Goal: Task Accomplishment & Management: Complete application form

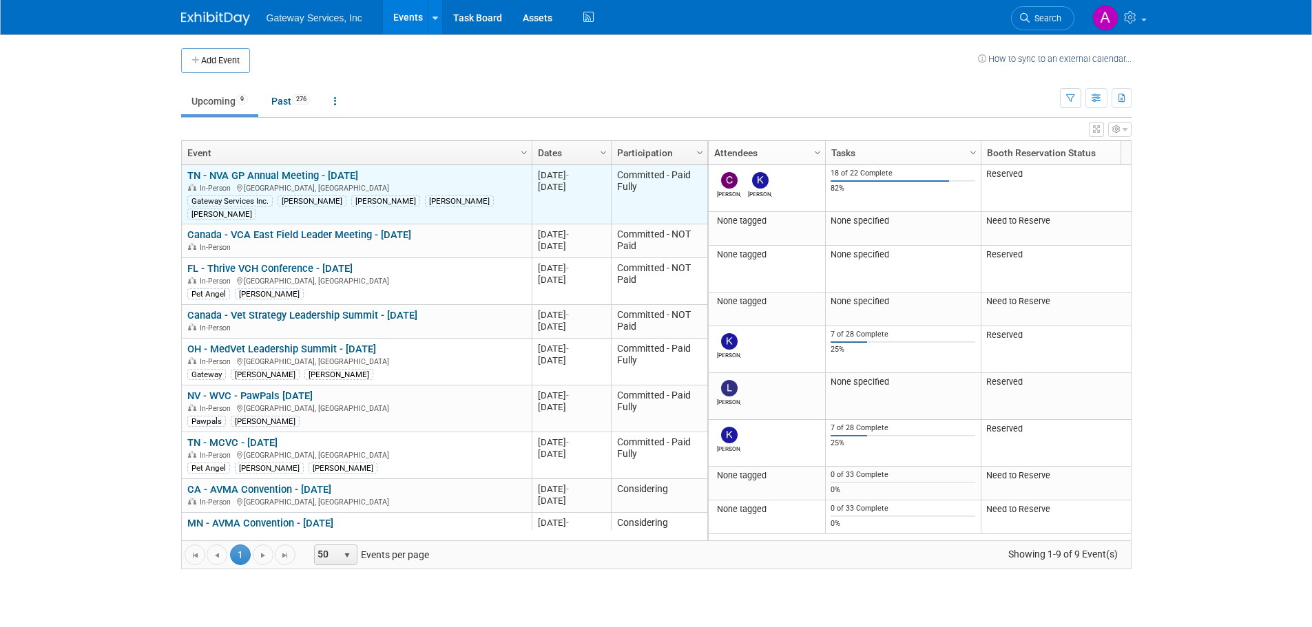
click at [289, 174] on link "TN - NVA GP Annual Meeting - [DATE]" at bounding box center [272, 175] width 171 height 12
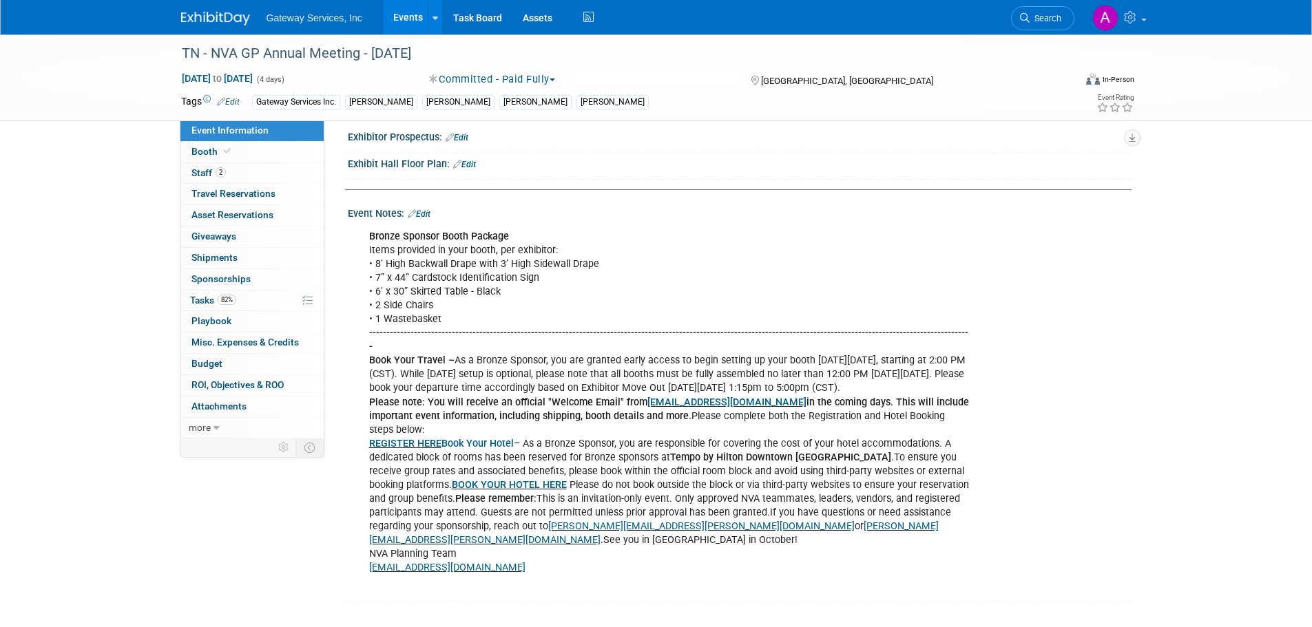
scroll to position [413, 0]
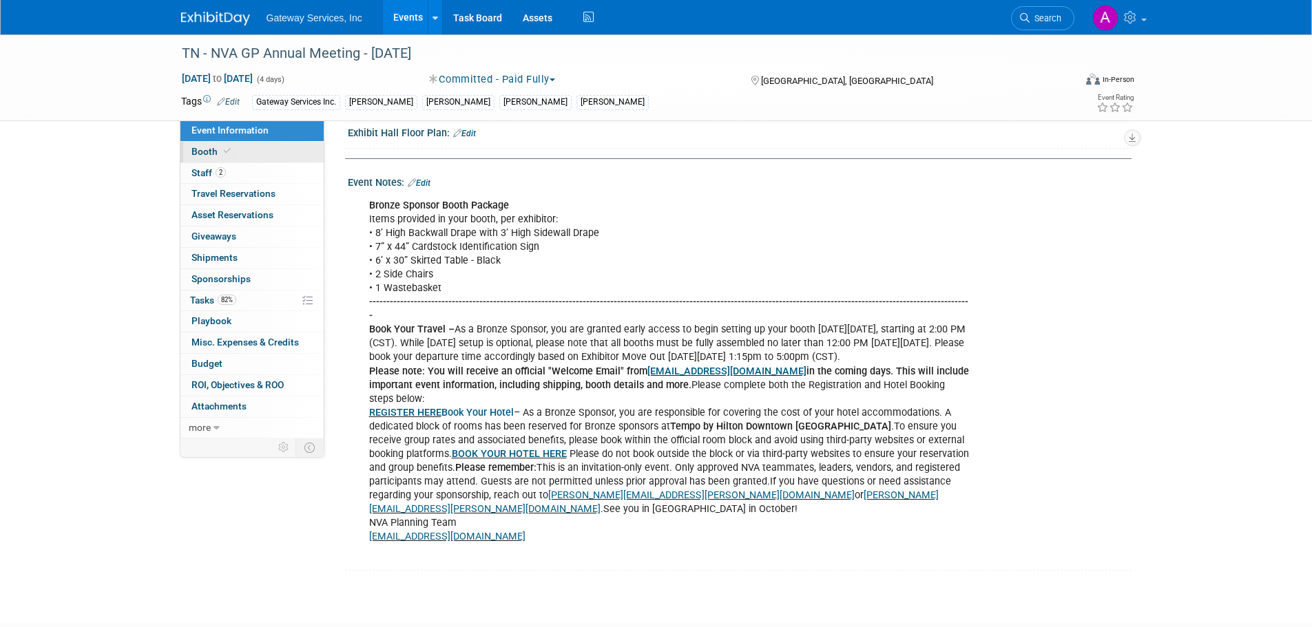
click at [260, 151] on link "Booth" at bounding box center [251, 152] width 143 height 21
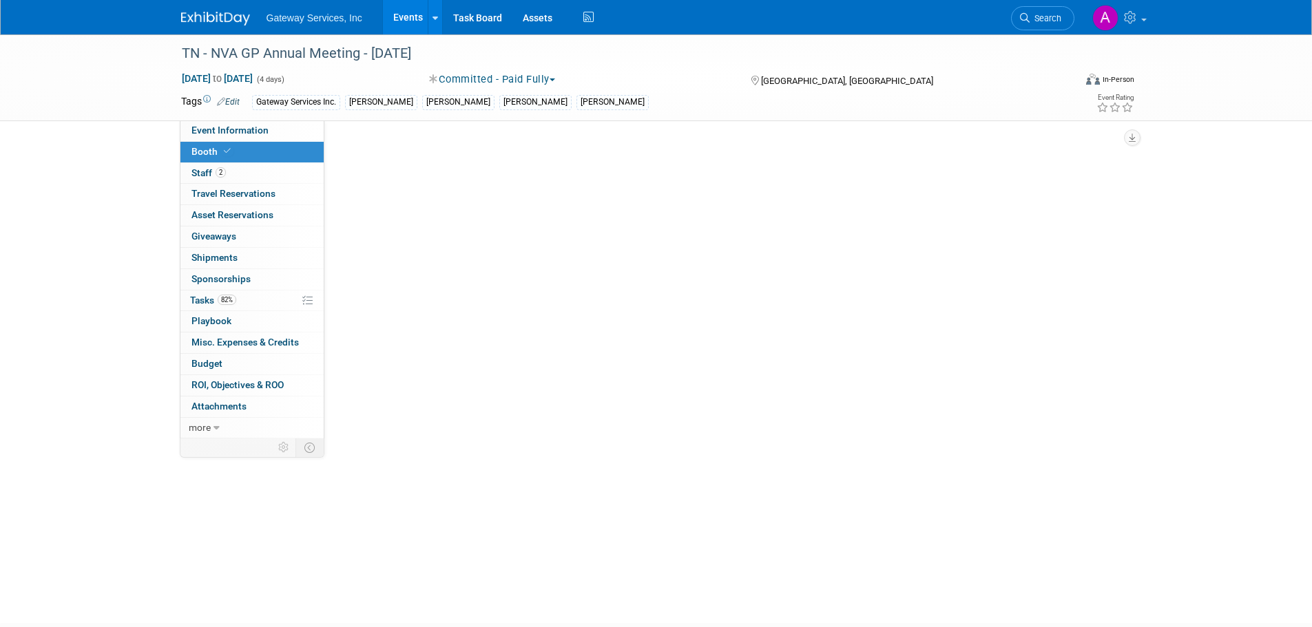
scroll to position [0, 0]
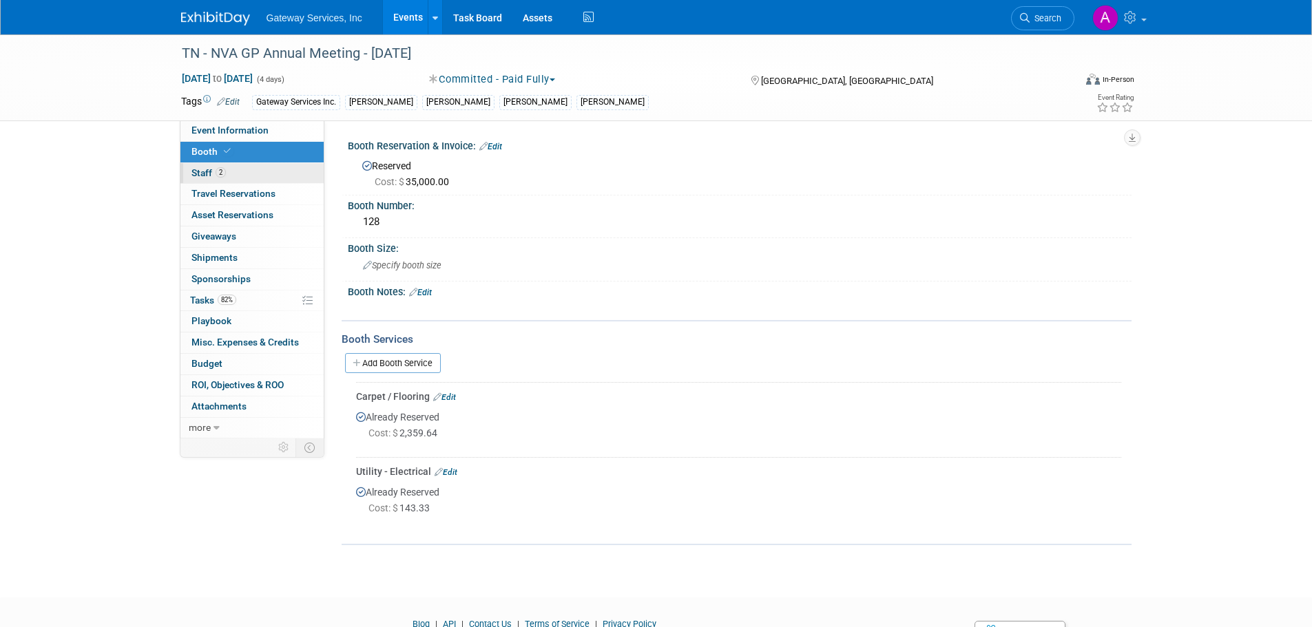
click at [244, 169] on link "2 Staff 2" at bounding box center [251, 173] width 143 height 21
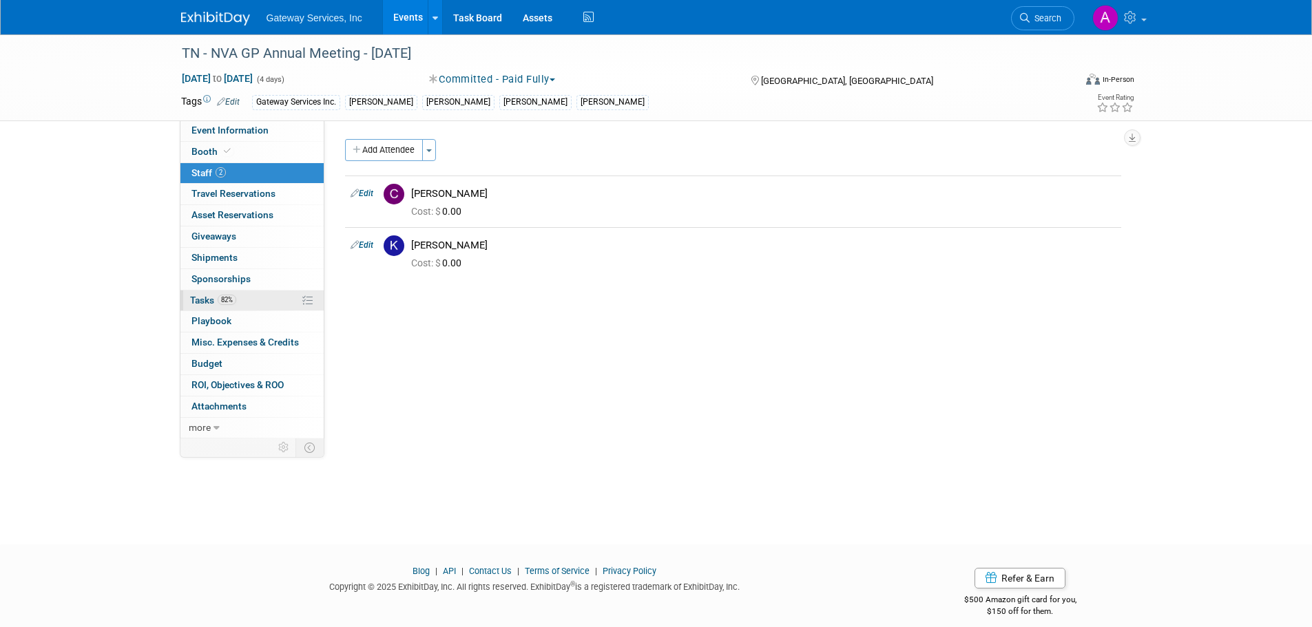
click at [249, 295] on link "82% Tasks 82%" at bounding box center [251, 301] width 143 height 21
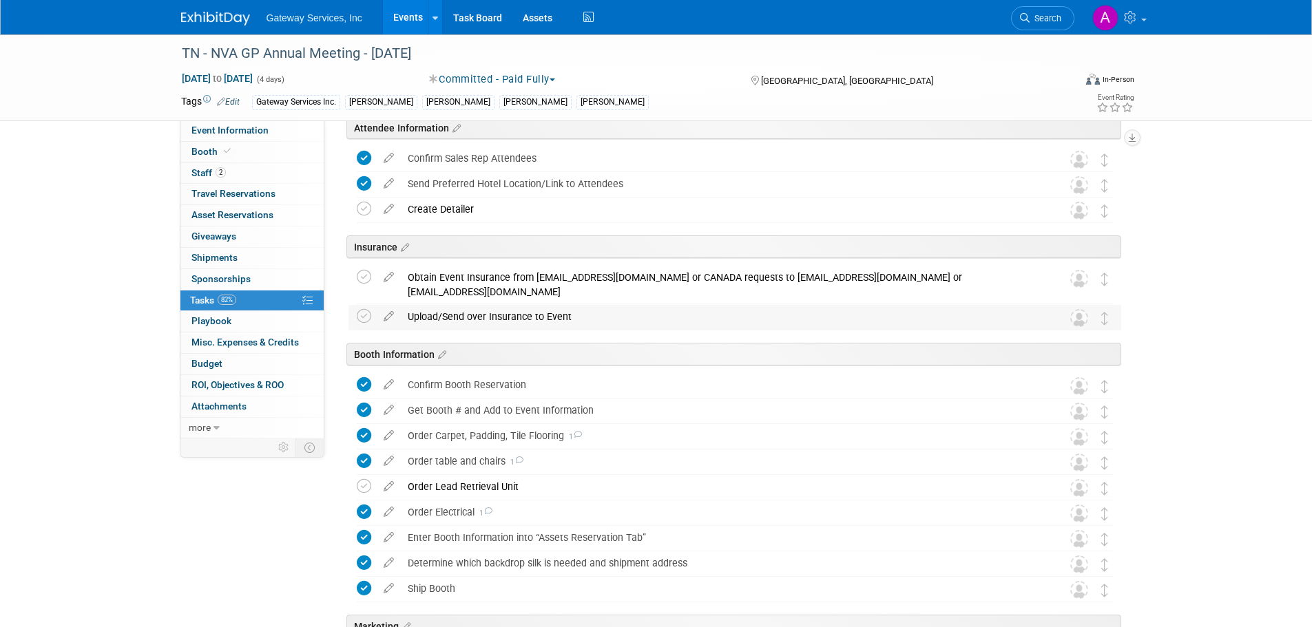
scroll to position [275, 0]
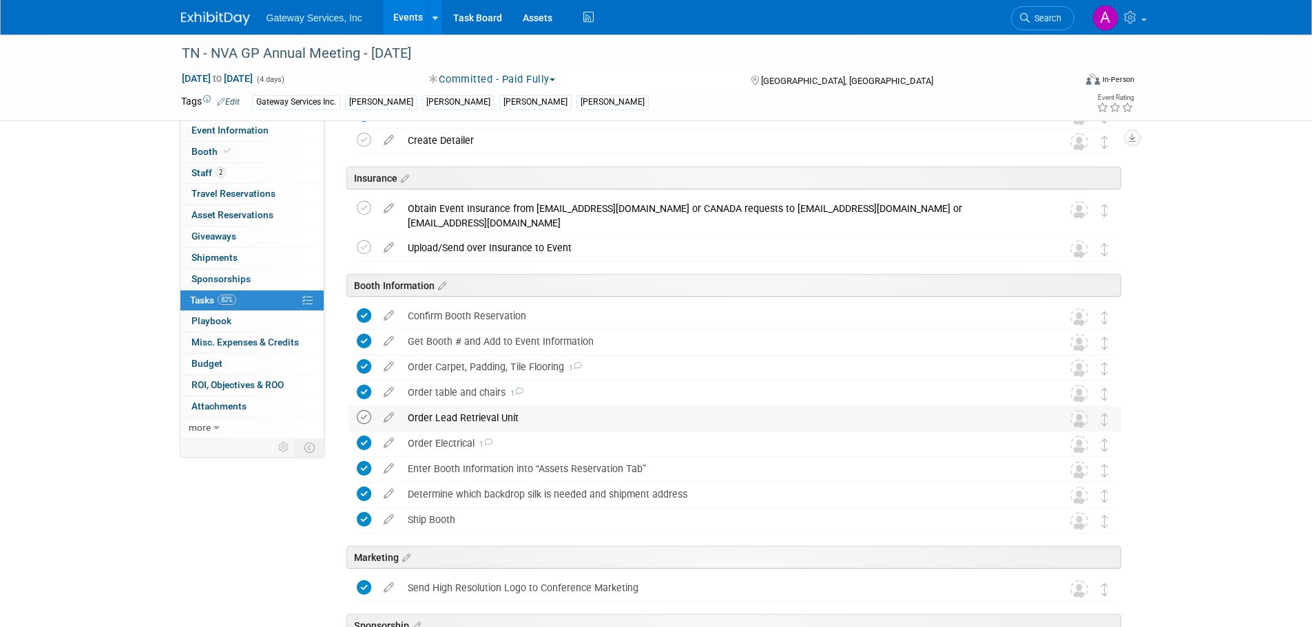
click at [368, 418] on icon at bounding box center [364, 417] width 14 height 14
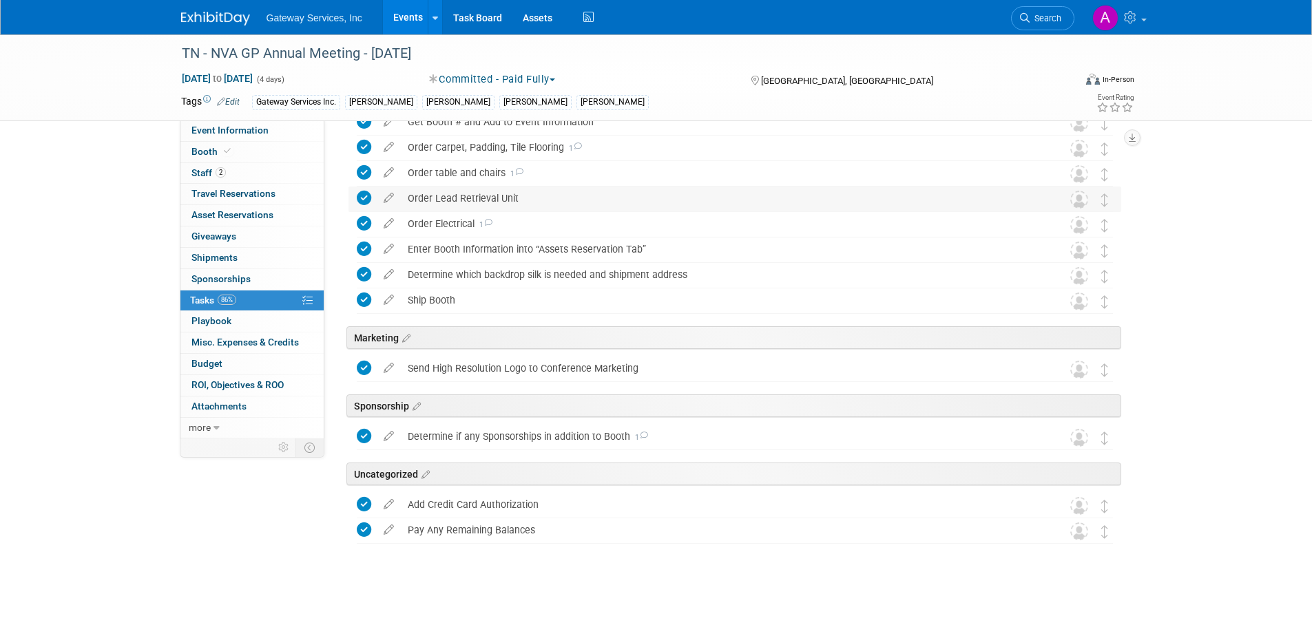
scroll to position [496, 0]
click at [251, 388] on span "ROI, Objectives & ROO 0" at bounding box center [237, 384] width 92 height 11
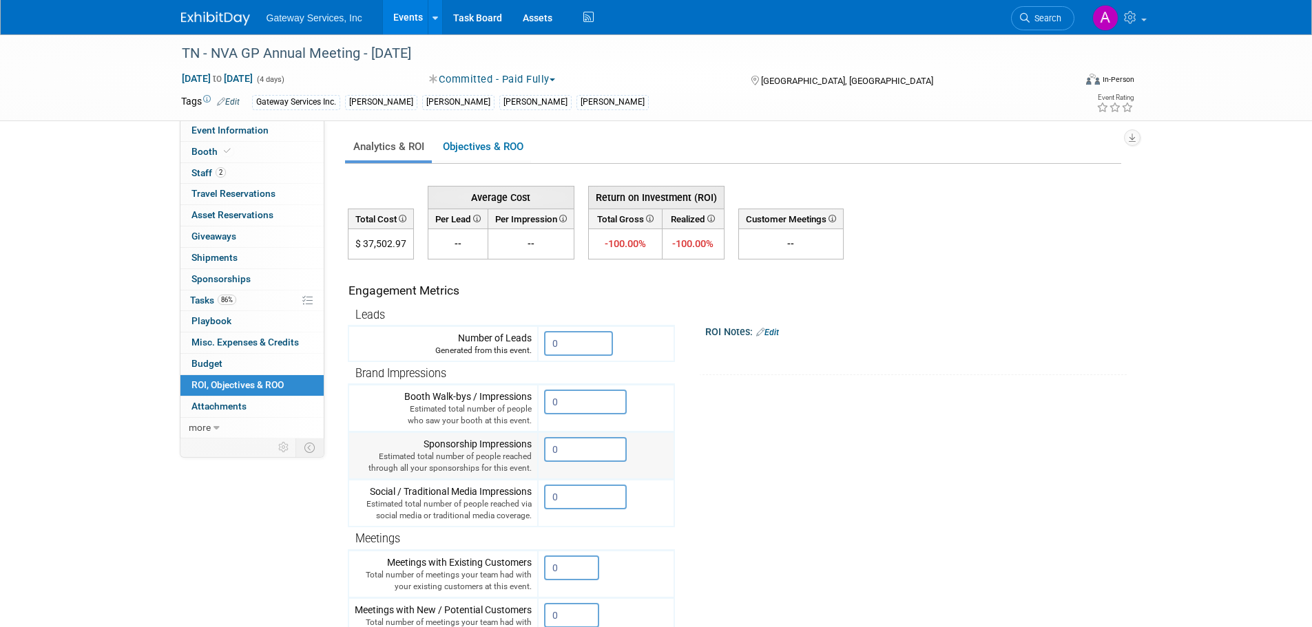
scroll to position [0, 0]
click at [275, 298] on link "86% Tasks 86%" at bounding box center [251, 301] width 143 height 21
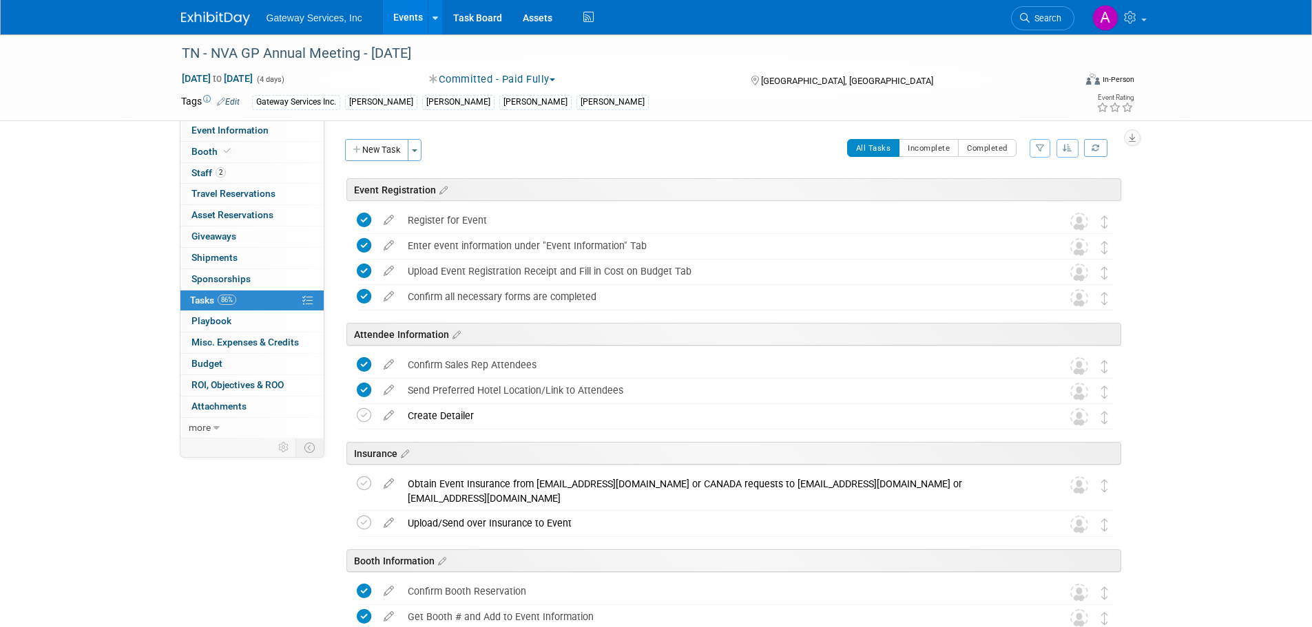
click at [228, 14] on img at bounding box center [215, 19] width 69 height 14
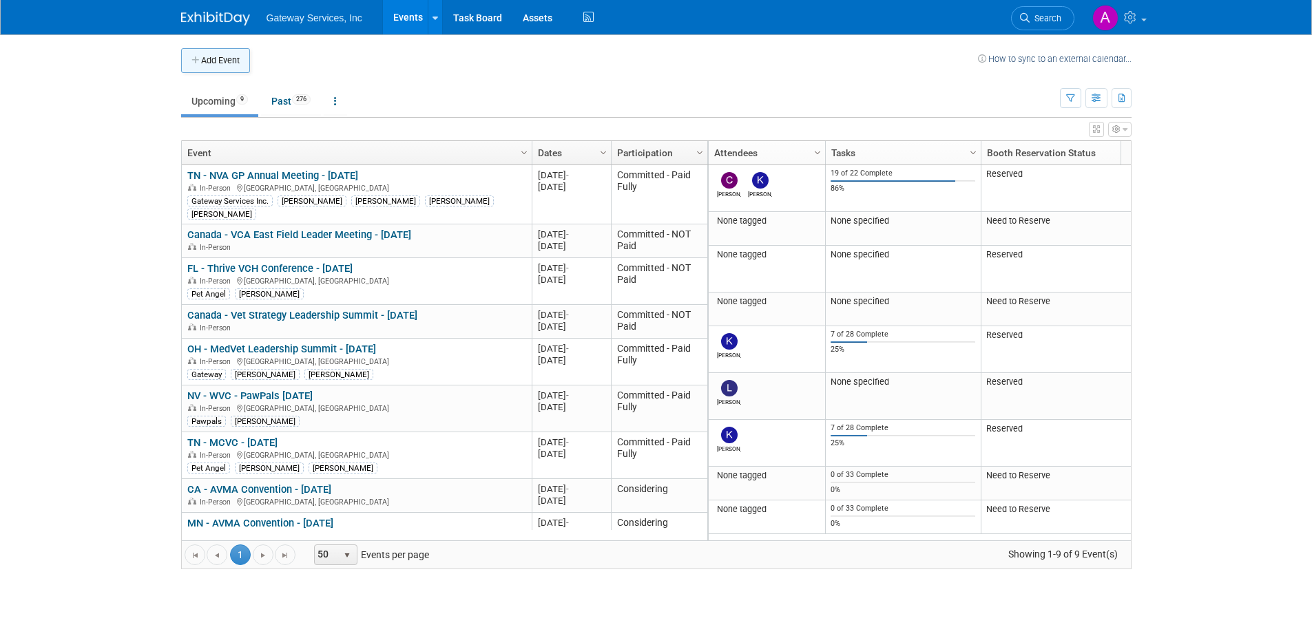
click at [233, 65] on button "Add Event" at bounding box center [215, 60] width 69 height 25
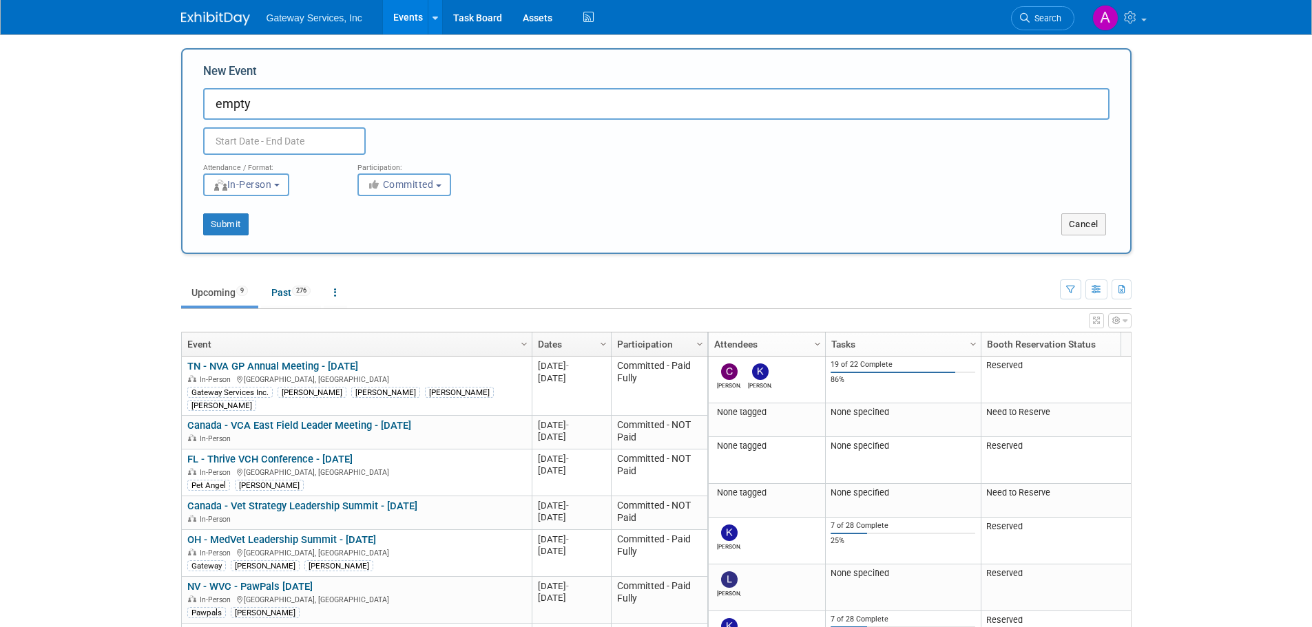
type input "empty"
click at [275, 139] on input "text" at bounding box center [284, 141] width 163 height 28
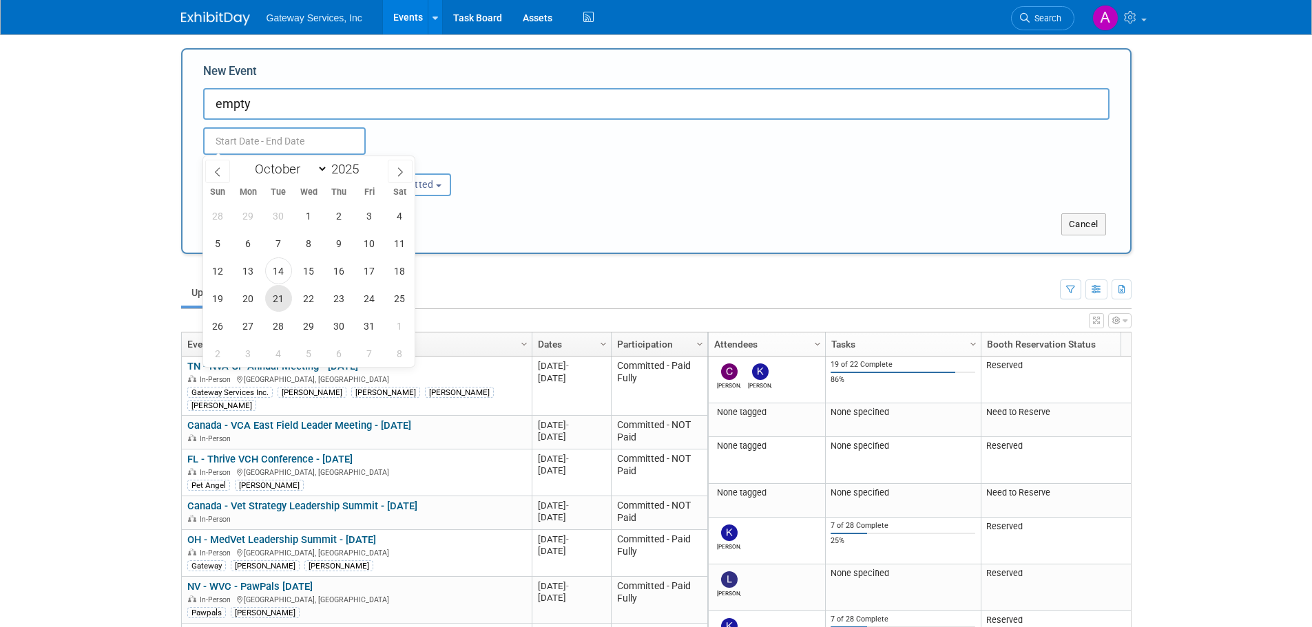
click at [284, 294] on span "21" at bounding box center [278, 298] width 27 height 27
click at [302, 295] on span "22" at bounding box center [308, 298] width 27 height 27
type input "Oct 21, 2025 to Oct 22, 2025"
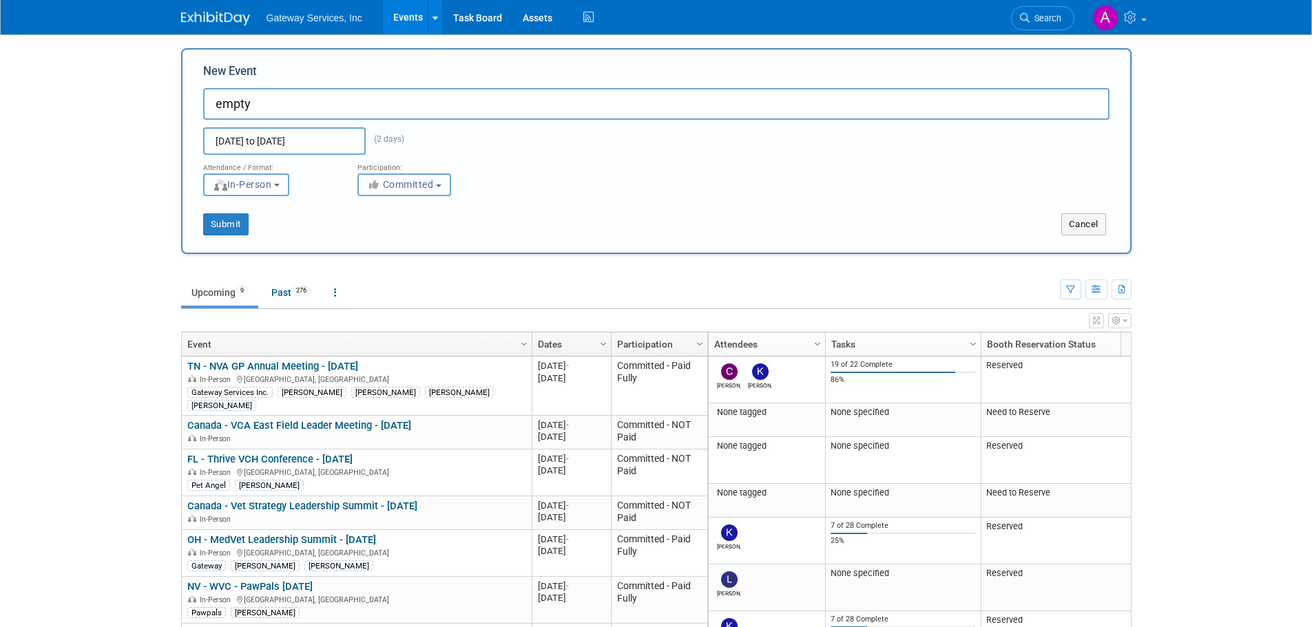
click at [451, 185] on button "Committed" at bounding box center [404, 185] width 94 height 23
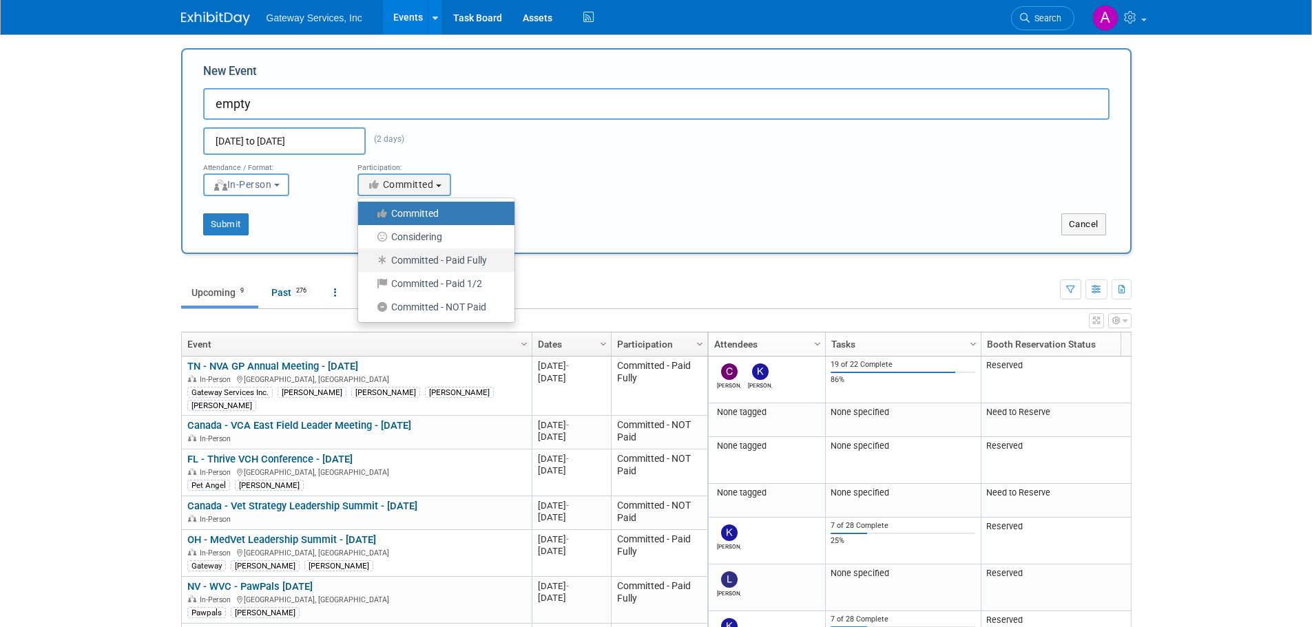
click at [474, 258] on label "Committed - Paid Fully" at bounding box center [433, 260] width 136 height 18
click at [370, 258] on input "Committed - Paid Fully" at bounding box center [366, 260] width 9 height 9
select select "101"
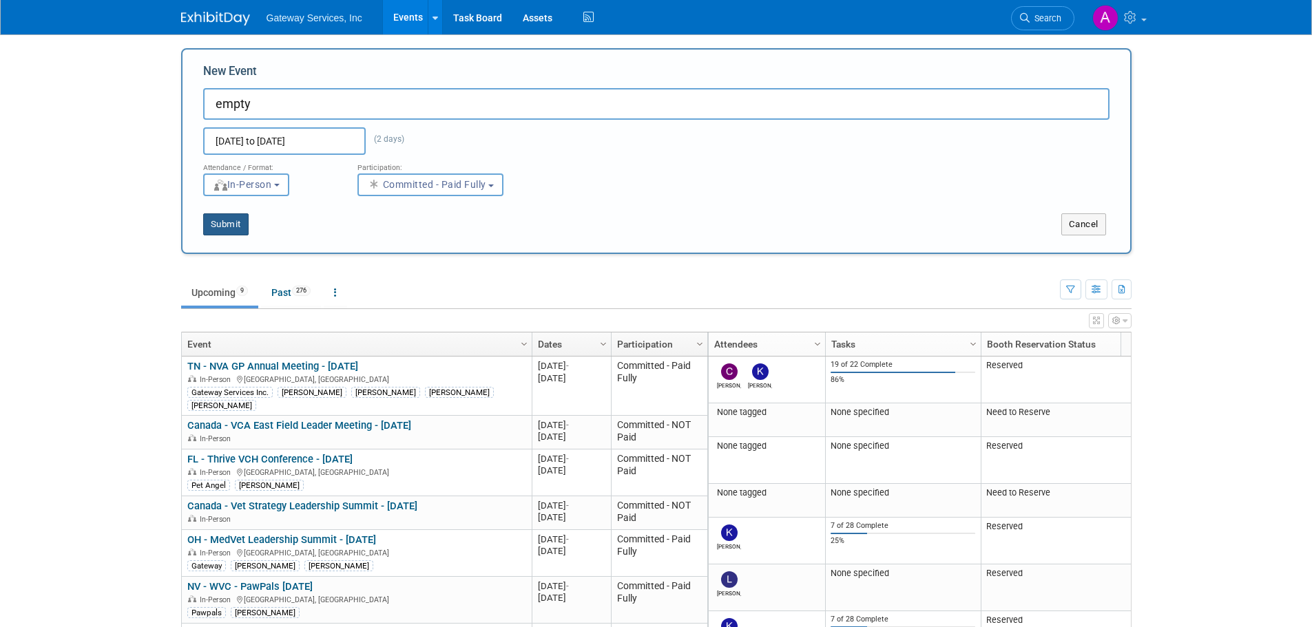
click at [240, 227] on button "Submit" at bounding box center [225, 224] width 45 height 22
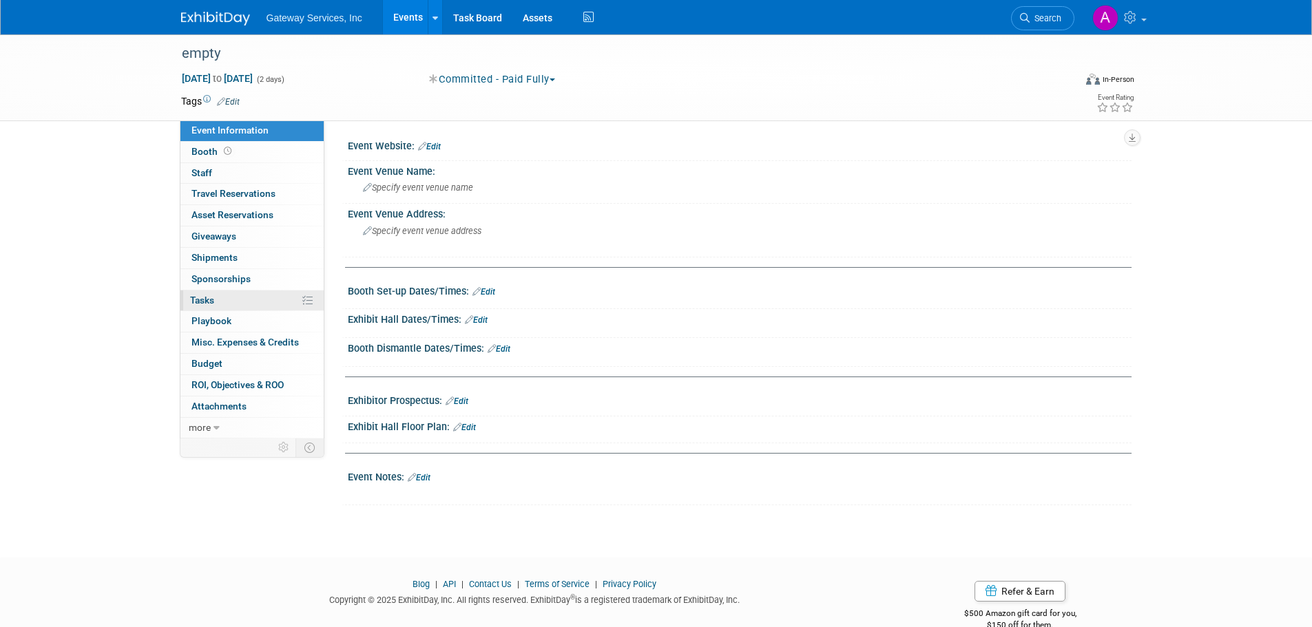
click at [235, 304] on link "0% Tasks 0%" at bounding box center [251, 301] width 143 height 21
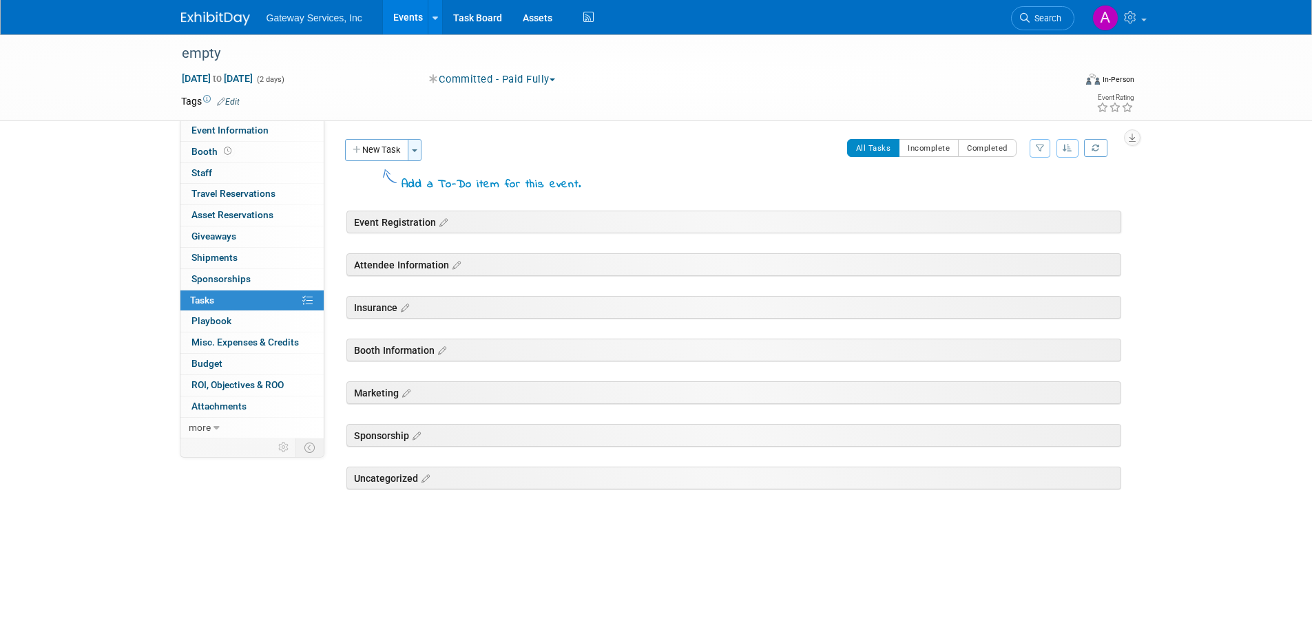
click at [415, 156] on button "Toggle Dropdown" at bounding box center [415, 150] width 14 height 22
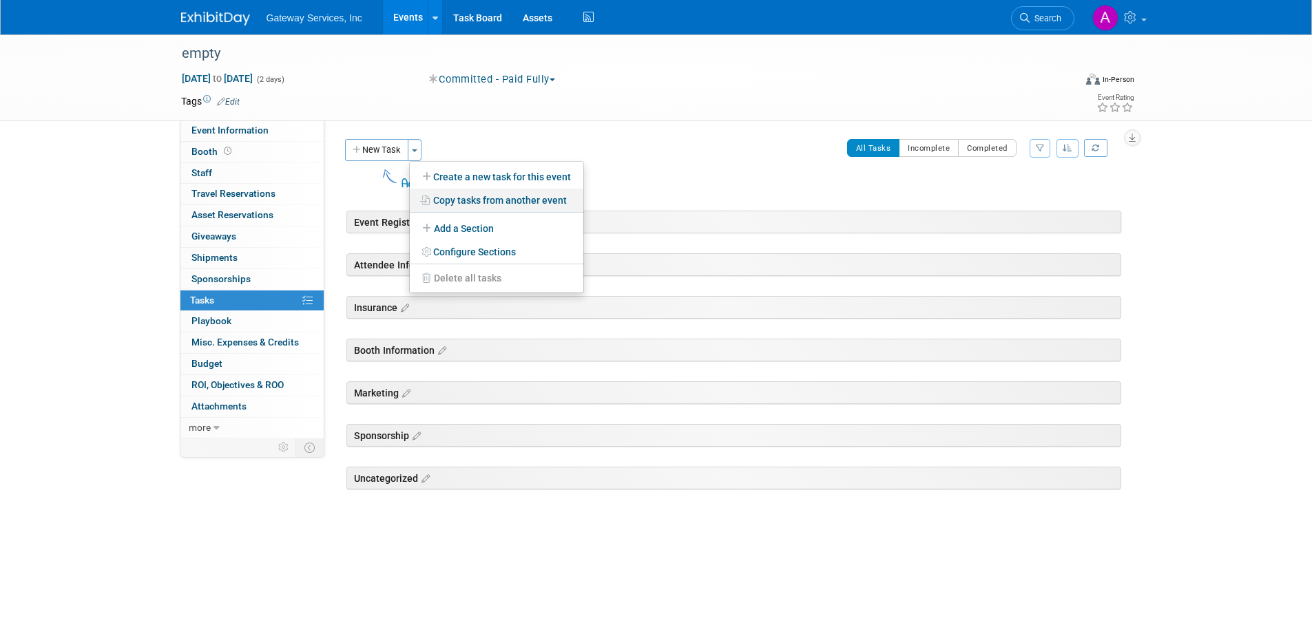
click at [500, 203] on link "Copy tasks from another event" at bounding box center [497, 200] width 174 height 23
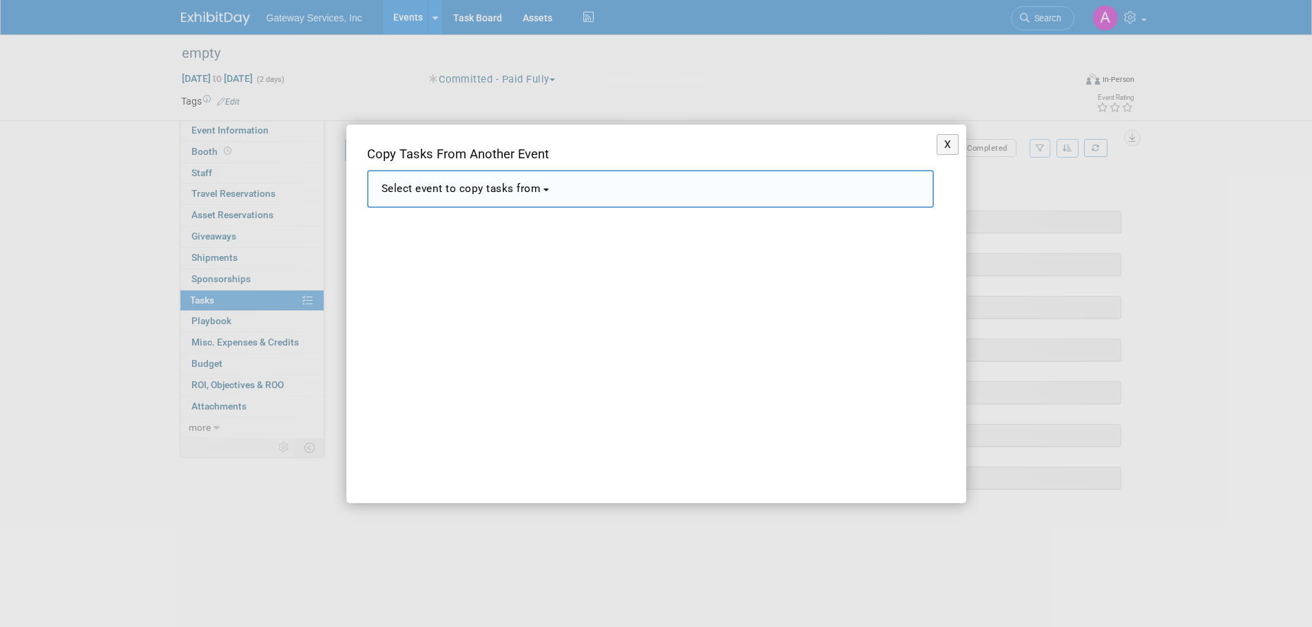
click at [550, 193] on button "Select event to copy tasks from" at bounding box center [650, 189] width 567 height 38
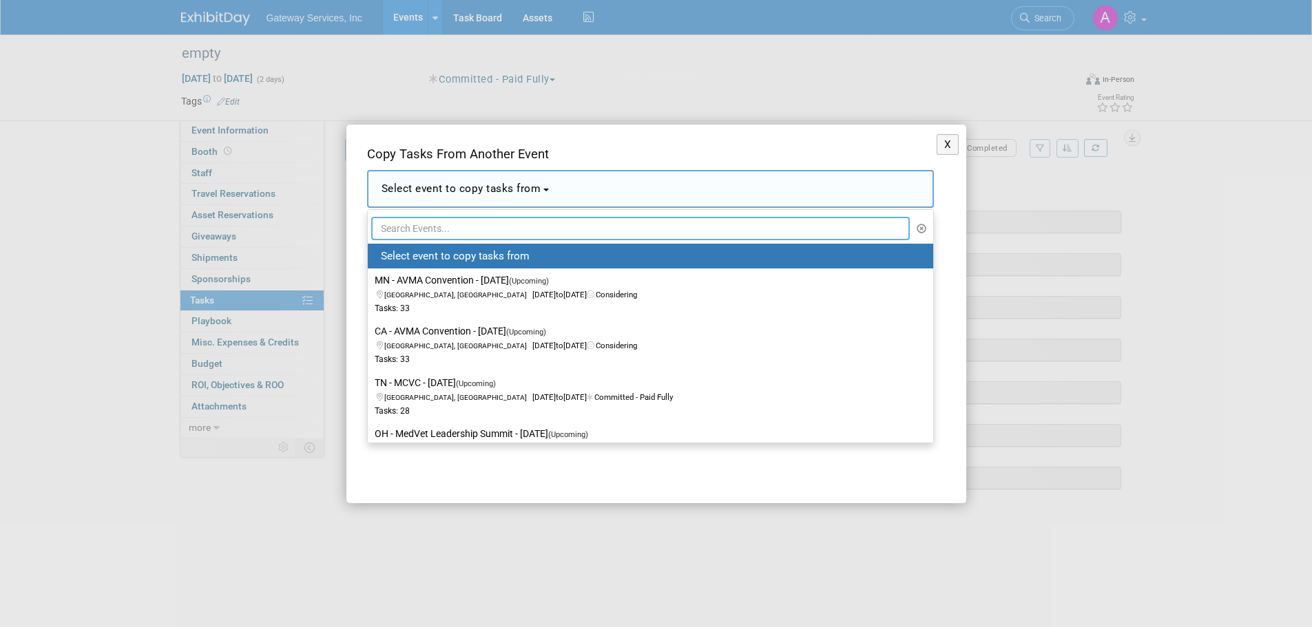
click at [521, 229] on input "text" at bounding box center [640, 228] width 539 height 23
type input "main"
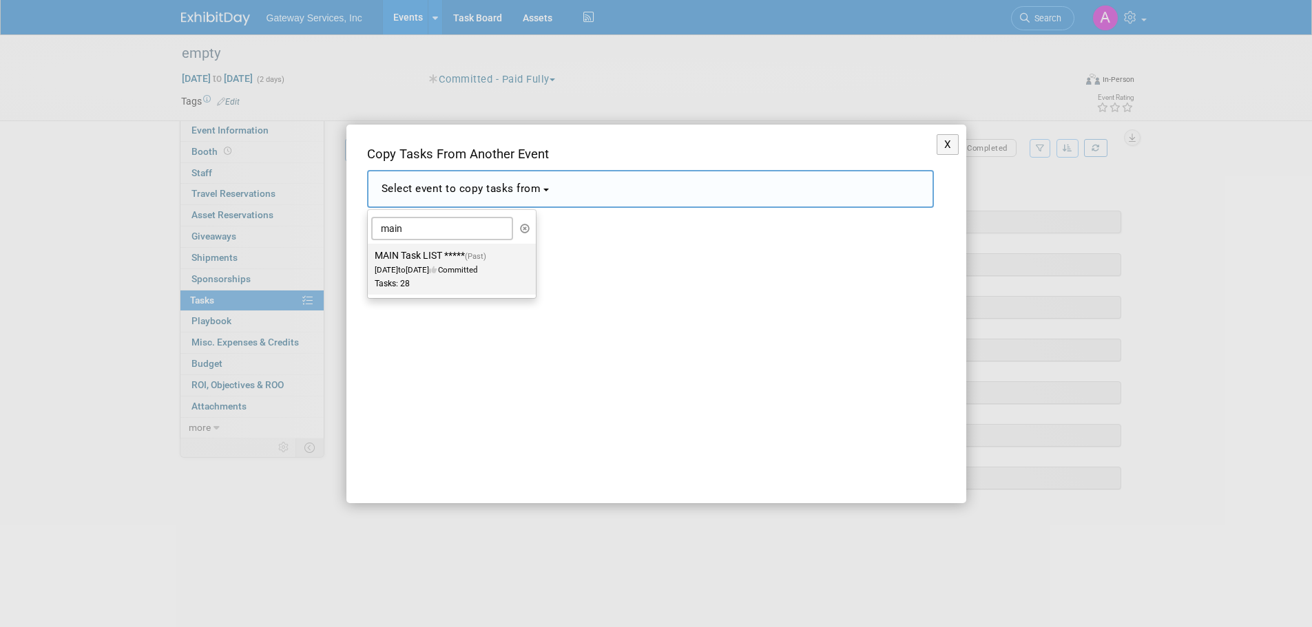
click at [464, 264] on label "MAIN Task LIST ***** (Past) Jan 1, 2025 to Jan 4, 2025 Committed Tasks: 28" at bounding box center [449, 269] width 148 height 45
click at [370, 260] on input "MAIN Task LIST ***** (Past) Jan 1, 2025 to Jan 4, 2025 Committed Tasks: 28" at bounding box center [365, 255] width 9 height 9
select select "11111013"
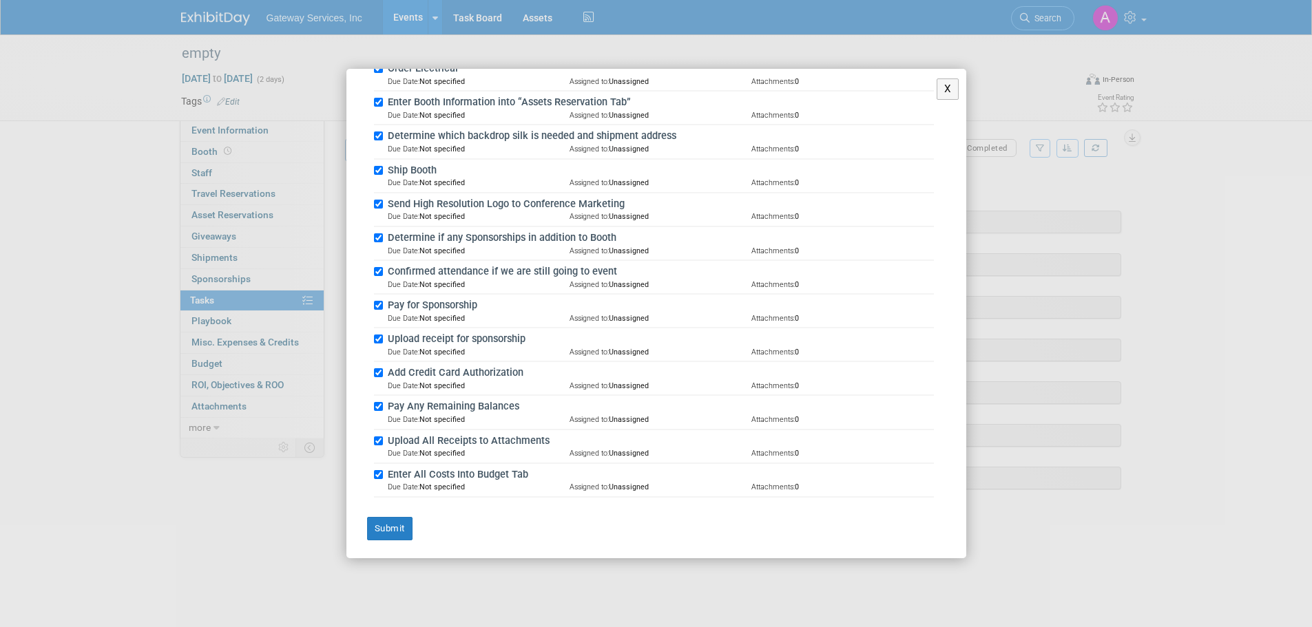
scroll to position [824, 0]
click at [392, 528] on button "Submit" at bounding box center [389, 526] width 45 height 23
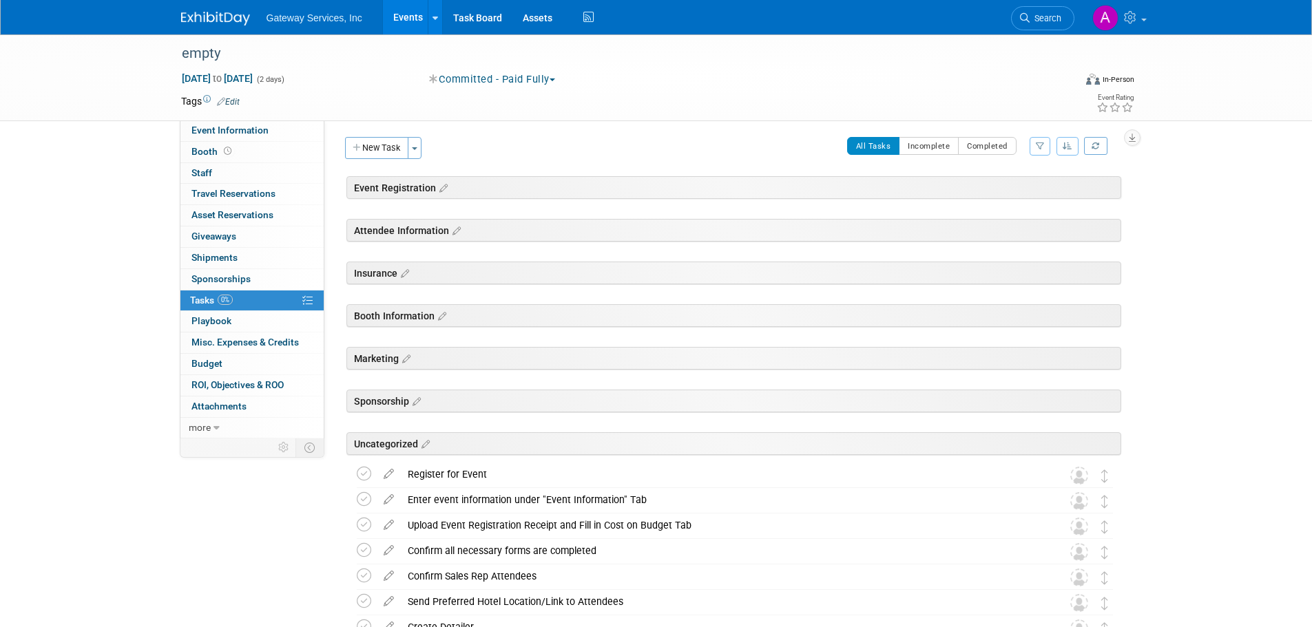
scroll to position [0, 0]
click at [217, 17] on img at bounding box center [215, 19] width 69 height 14
